Goal: Find contact information: Find contact information

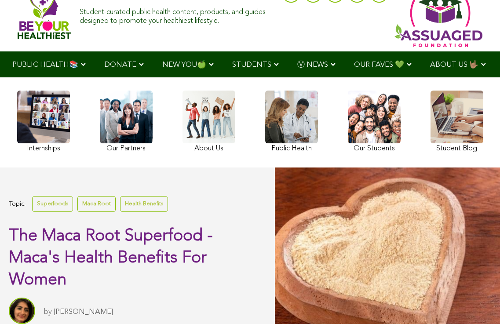
scroll to position [40, 0]
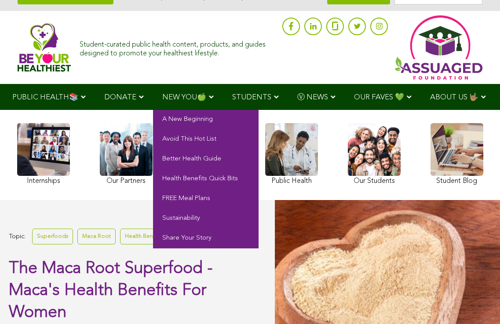
click at [178, 94] on span "NEW YOU🍏" at bounding box center [184, 97] width 44 height 7
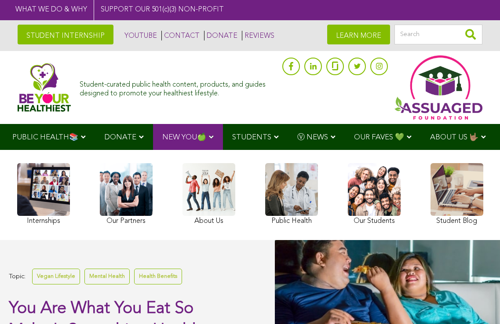
click at [173, 35] on link "CONTACT" at bounding box center [180, 36] width 38 height 10
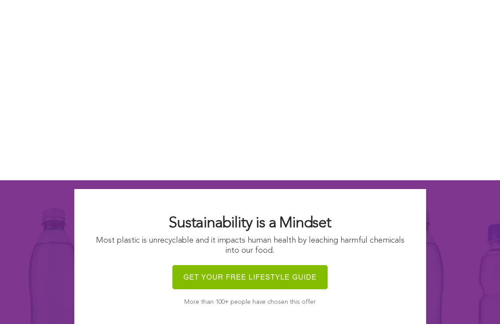
scroll to position [782, 0]
